Goal: Task Accomplishment & Management: Manage account settings

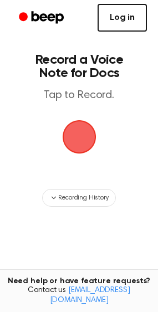
click at [114, 27] on link "Log in" at bounding box center [121, 18] width 49 height 28
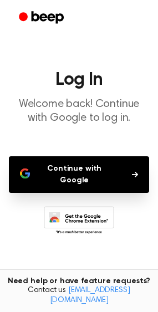
click at [82, 167] on button "Continue with Google" at bounding box center [79, 174] width 140 height 37
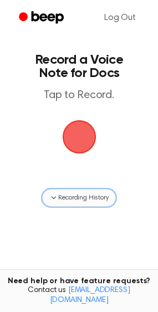
click at [71, 200] on span "Recording History" at bounding box center [83, 198] width 50 height 10
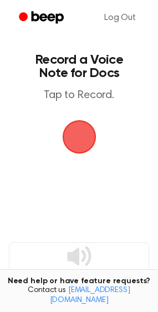
click at [80, 137] on span "button" at bounding box center [79, 136] width 31 height 31
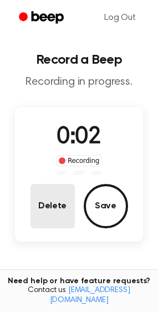
click at [57, 209] on button "Delete" at bounding box center [52, 206] width 44 height 44
